Goal: Book appointment/travel/reservation

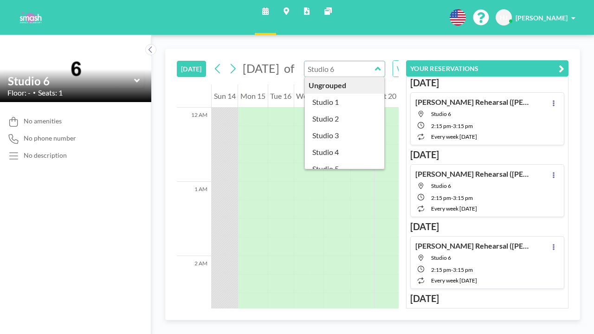
click at [329, 65] on input "text" at bounding box center [339, 68] width 71 height 15
type input "Studio 1"
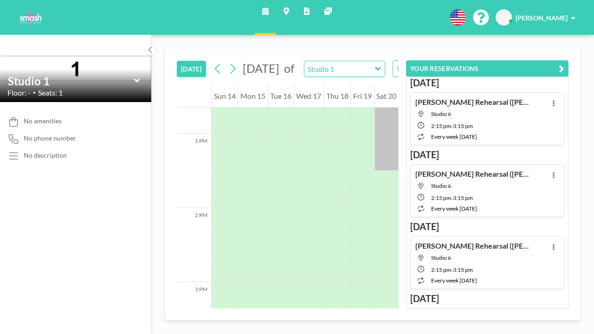
scroll to position [937, 0]
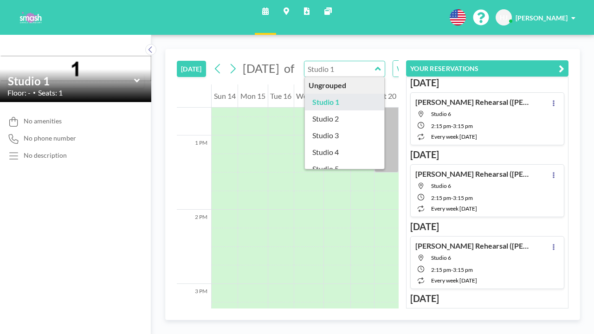
click at [333, 64] on input "text" at bounding box center [339, 68] width 71 height 15
type input "Studio 2"
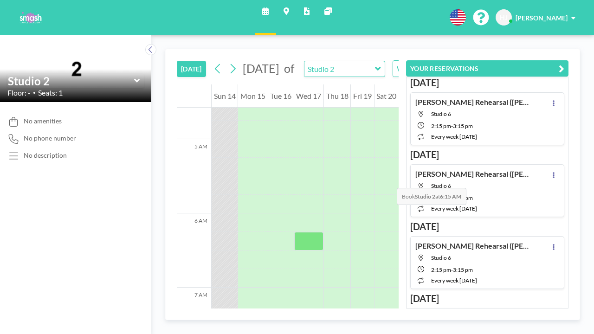
scroll to position [341, 0]
click at [323, 63] on input "text" at bounding box center [339, 68] width 71 height 15
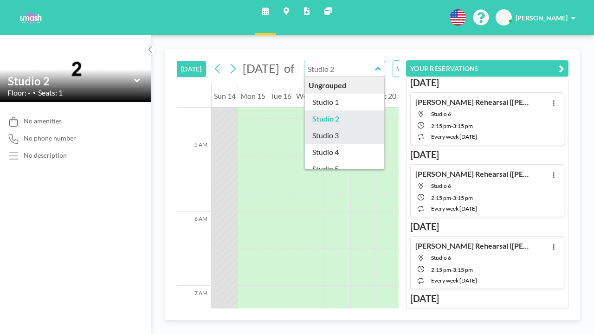
type input "Studio 3"
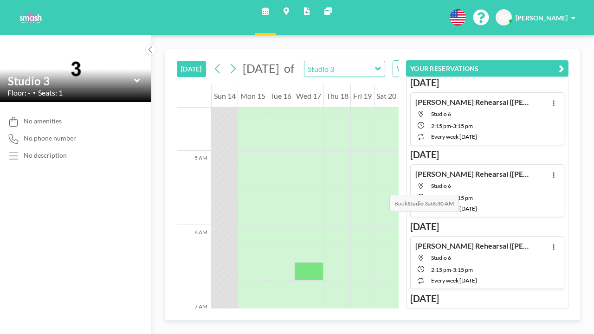
scroll to position [271, 0]
click at [304, 64] on input "text" at bounding box center [339, 68] width 71 height 15
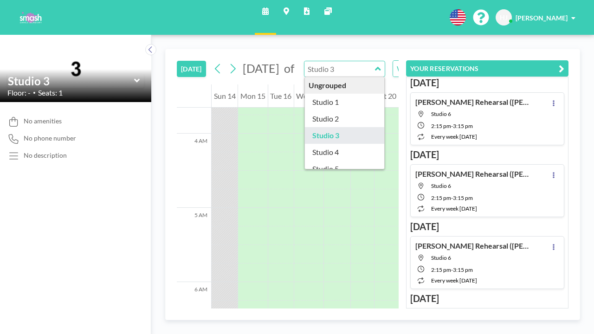
type input "Studio 3"
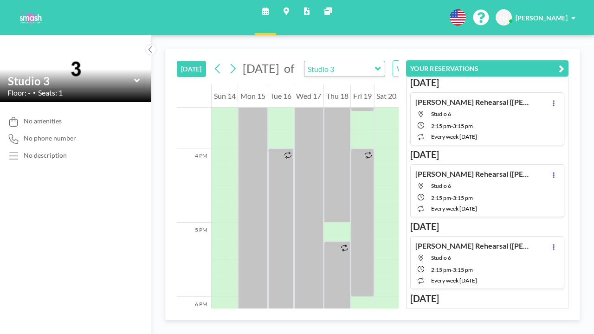
scroll to position [1128, 0]
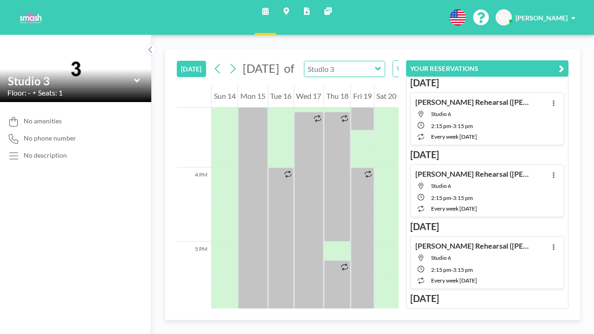
click at [329, 64] on input "text" at bounding box center [339, 68] width 71 height 15
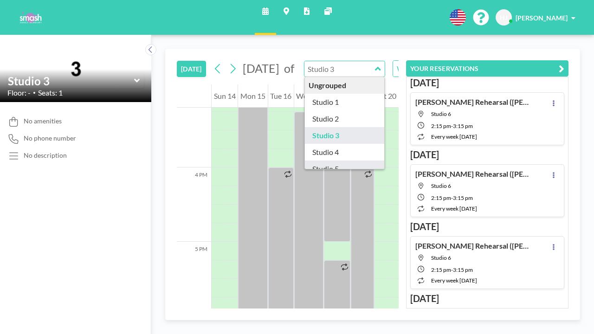
type input "Studio 5"
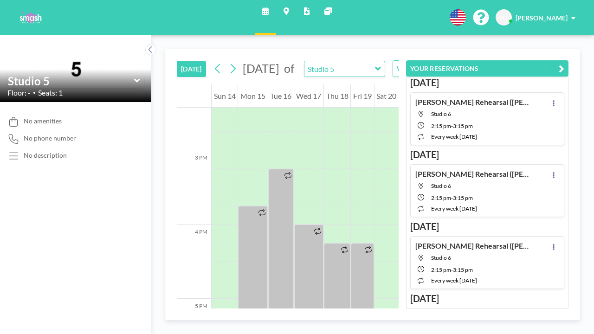
scroll to position [1065, 0]
click at [331, 64] on input "text" at bounding box center [339, 68] width 71 height 15
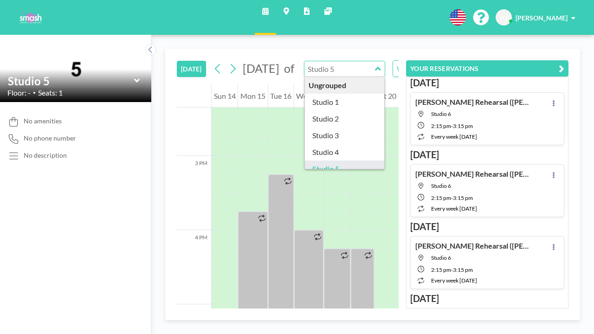
type input "Studio 6"
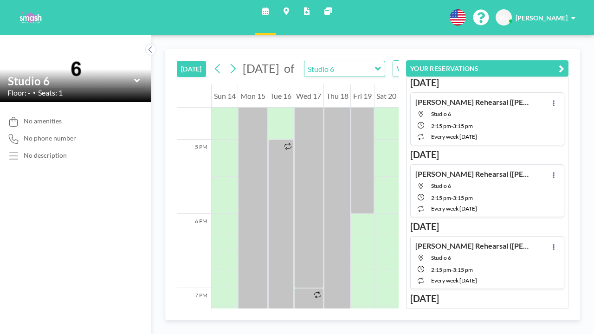
scroll to position [1233, 0]
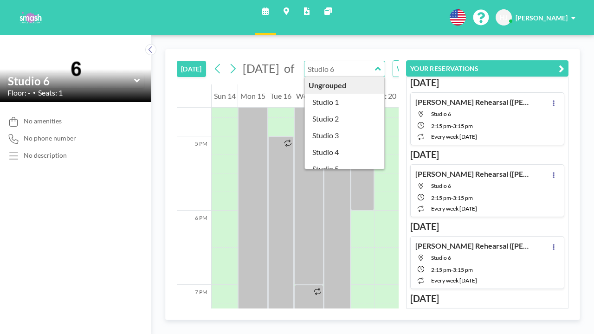
click at [324, 64] on input "text" at bounding box center [339, 68] width 71 height 15
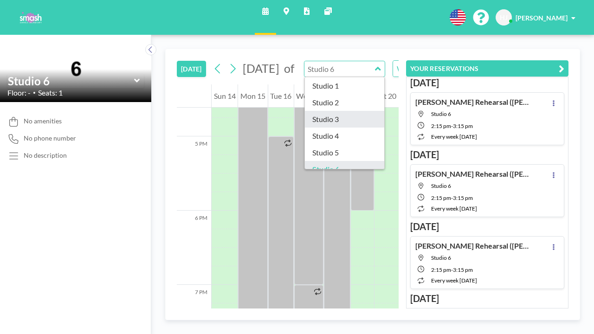
scroll to position [16, 0]
type input "Studio 4"
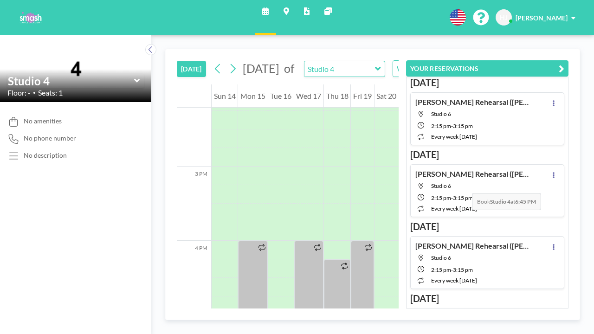
scroll to position [1095, 0]
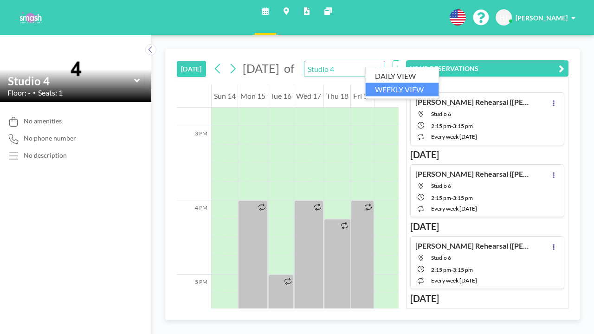
click at [403, 63] on input "Search for option" at bounding box center [428, 69] width 68 height 12
click at [400, 71] on li "DAILY VIEW" at bounding box center [401, 76] width 73 height 13
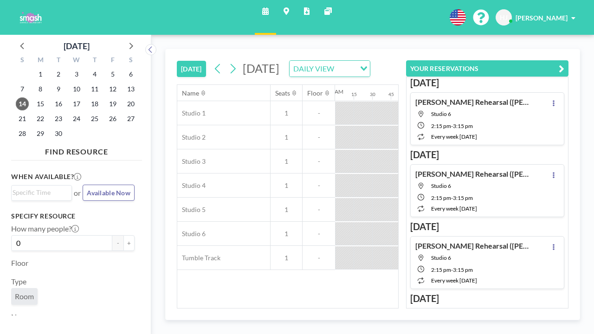
scroll to position [0, 468]
click at [228, 62] on icon at bounding box center [232, 69] width 9 height 14
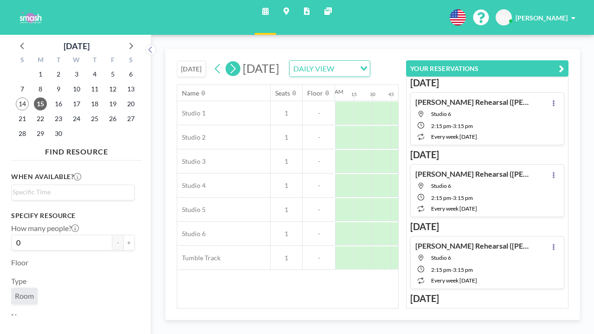
click at [228, 62] on icon at bounding box center [232, 69] width 9 height 14
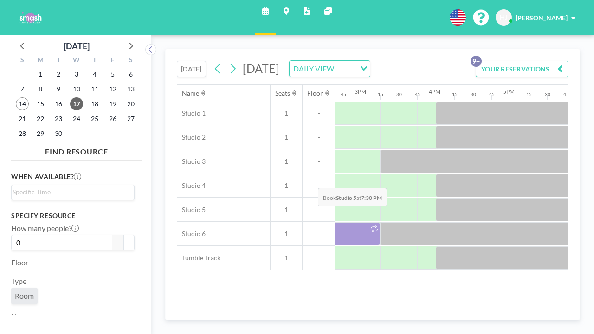
scroll to position [0, 1086]
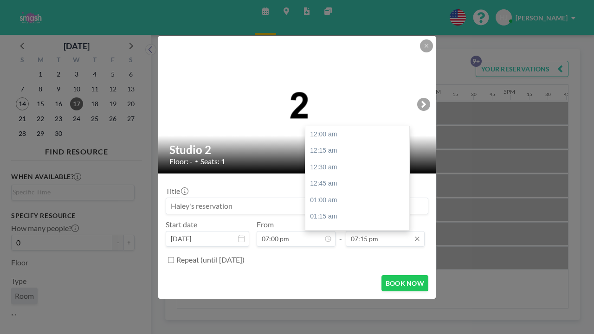
scroll to position [1107, 0]
click at [376, 231] on input "08:30 pm" at bounding box center [385, 239] width 79 height 16
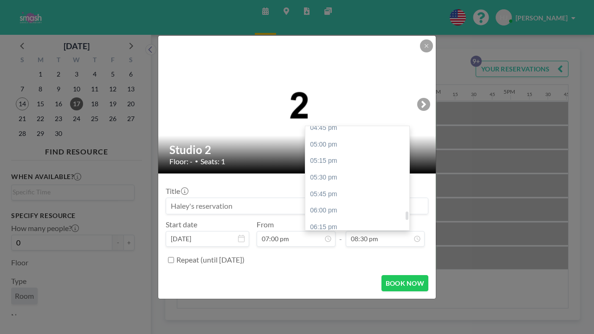
type input "08:00 pm"
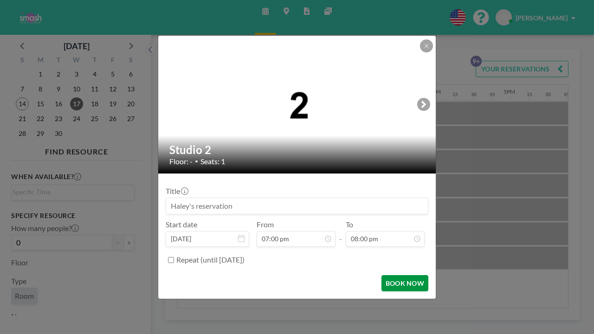
scroll to position [1150, 0]
click at [382, 275] on button "BOOK NOW" at bounding box center [404, 283] width 47 height 16
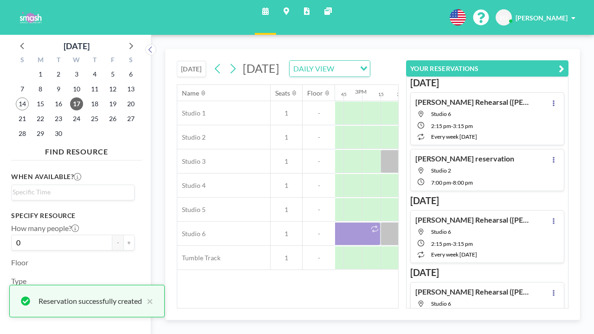
scroll to position [0, 0]
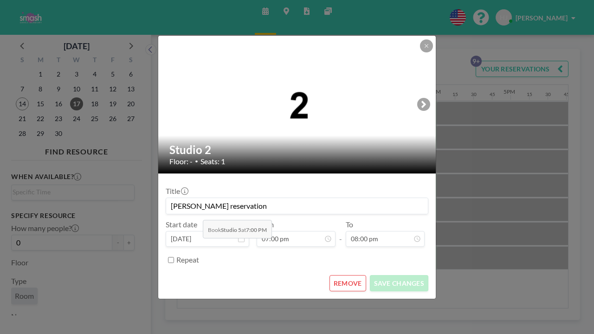
drag, startPoint x: 265, startPoint y: 198, endPoint x: 192, endPoint y: 199, distance: 72.8
click at [192, 199] on input "[PERSON_NAME] reservation" at bounding box center [297, 206] width 262 height 16
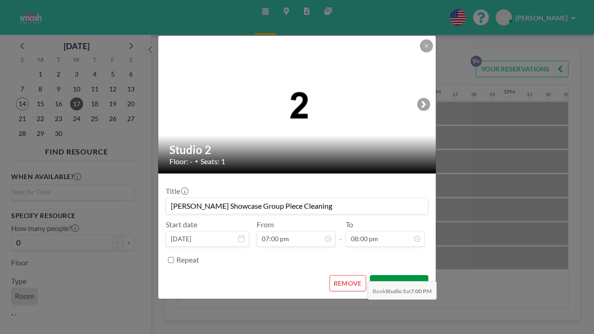
type input "[PERSON_NAME] Showcase Group Piece Cleaning"
click at [370, 275] on button "SAVE CHANGES" at bounding box center [399, 283] width 58 height 16
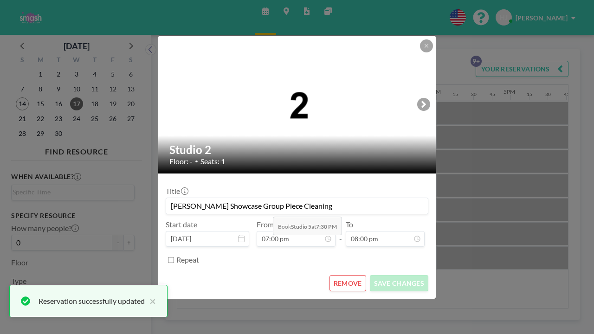
drag, startPoint x: 313, startPoint y: 195, endPoint x: 270, endPoint y: 195, distance: 42.2
click at [270, 198] on input "[PERSON_NAME] Showcase Group Piece Cleaning" at bounding box center [297, 206] width 262 height 16
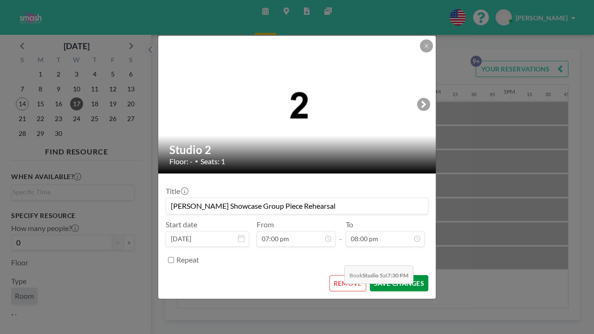
scroll to position [1093, 0]
type input "[PERSON_NAME] Showcase Group Piece Rehearsal"
click at [379, 275] on button "SAVE CHANGES" at bounding box center [399, 283] width 58 height 16
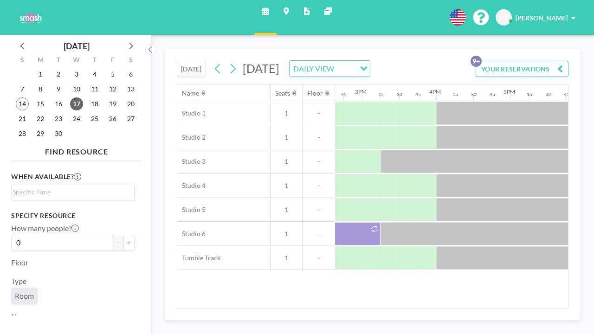
click at [398, 35] on div "[DATE] [DATE] DAILY VIEW Loading... YOUR RESERVATIONS 9+ Name Seats Floor 12AM …" at bounding box center [372, 184] width 442 height 299
